Goal: Task Accomplishment & Management: Manage account settings

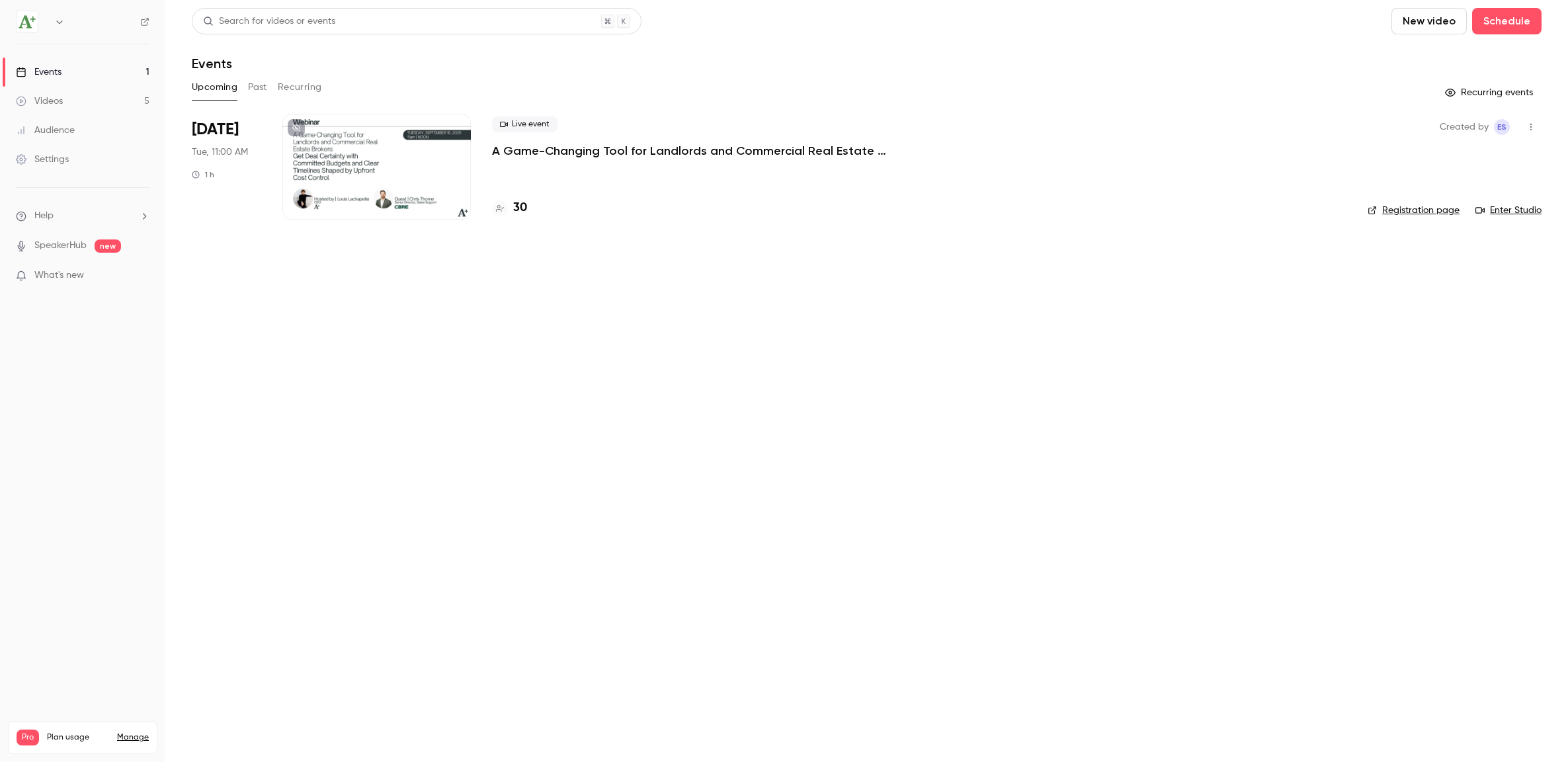
click at [383, 146] on div at bounding box center [377, 166] width 189 height 106
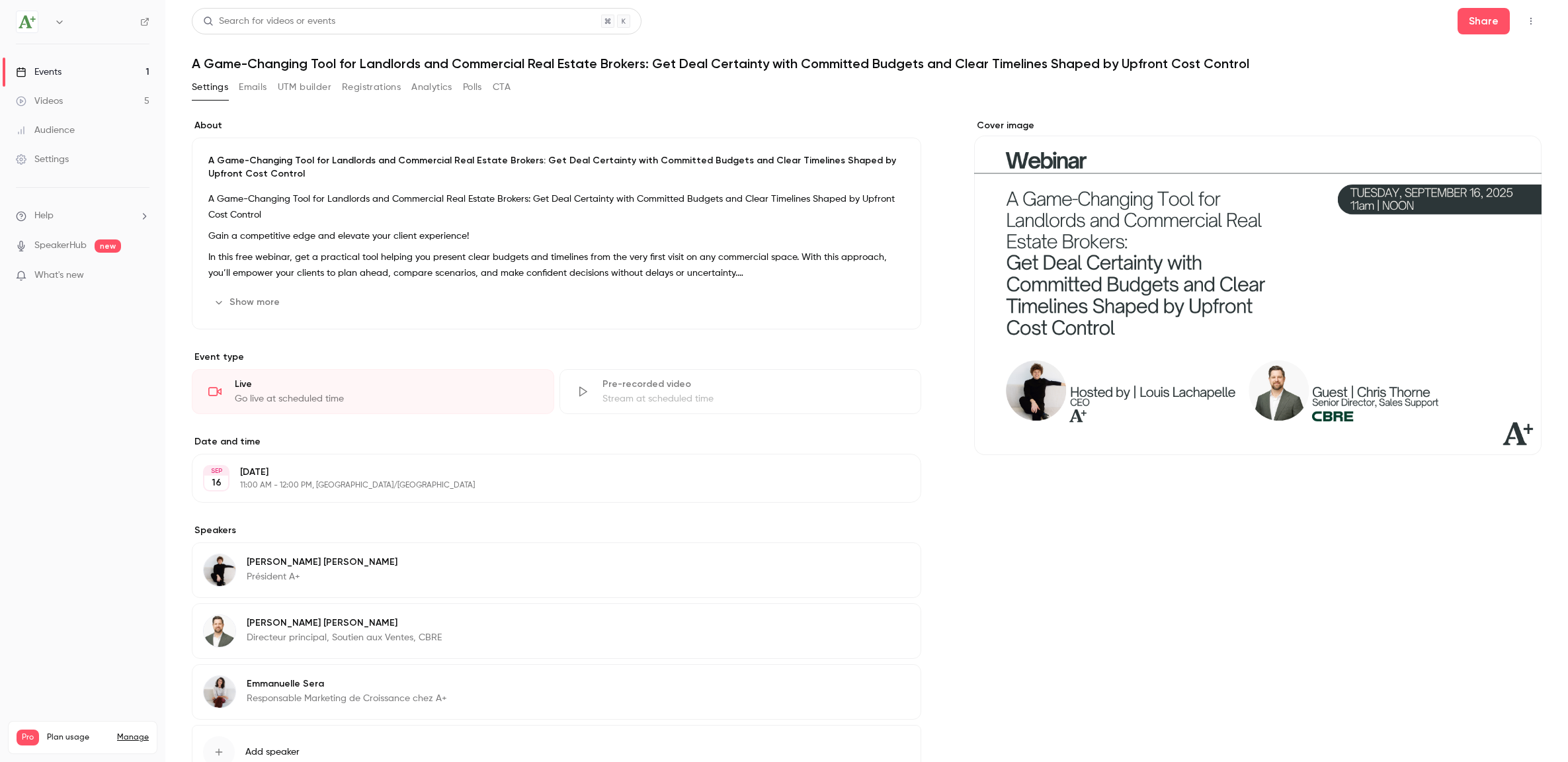
click at [367, 89] on button "Registrations" at bounding box center [372, 86] width 59 height 21
